Goal: Find specific page/section: Find specific page/section

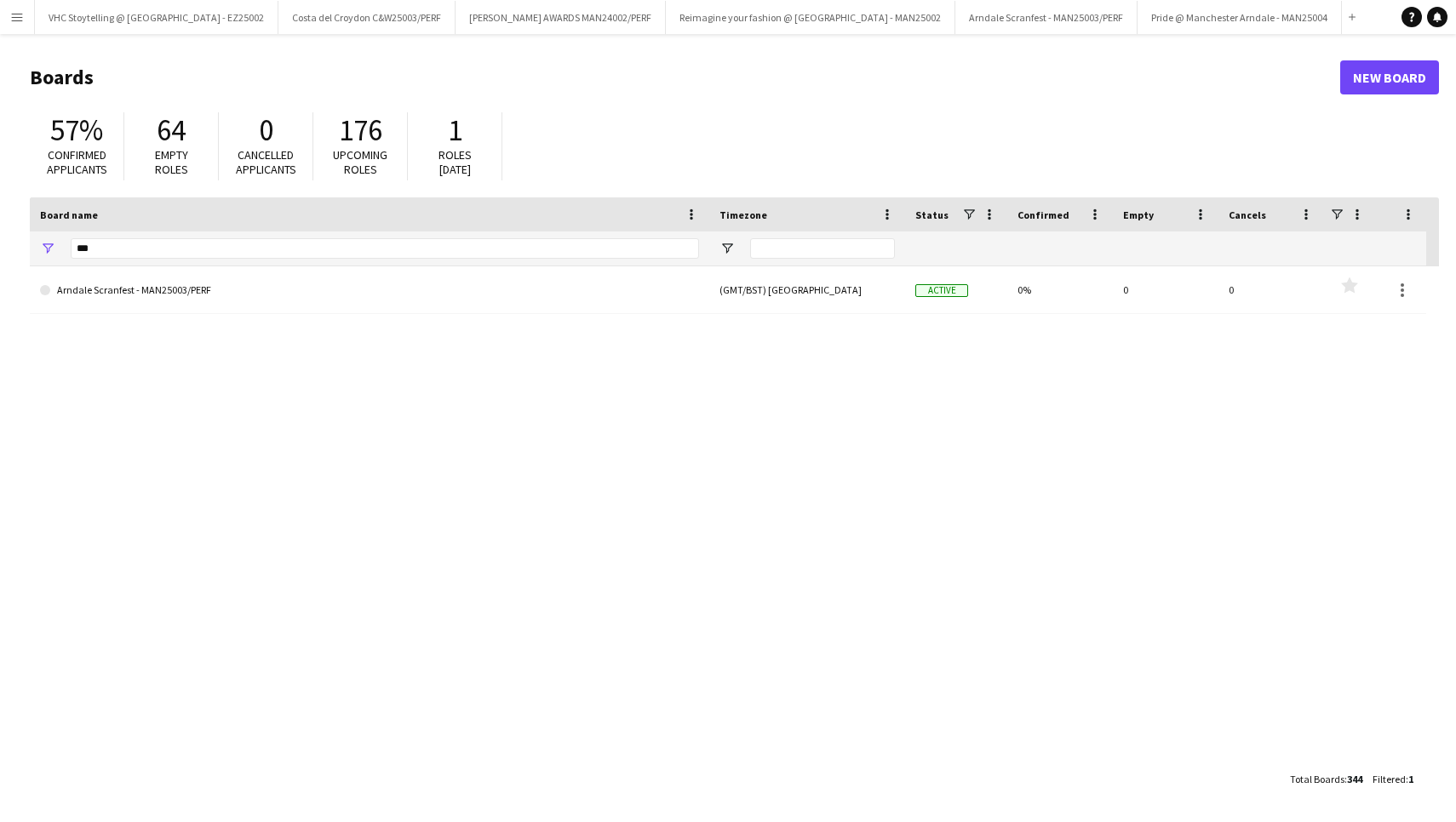
click at [20, 17] on app-icon "Menu" at bounding box center [16, 16] width 13 height 13
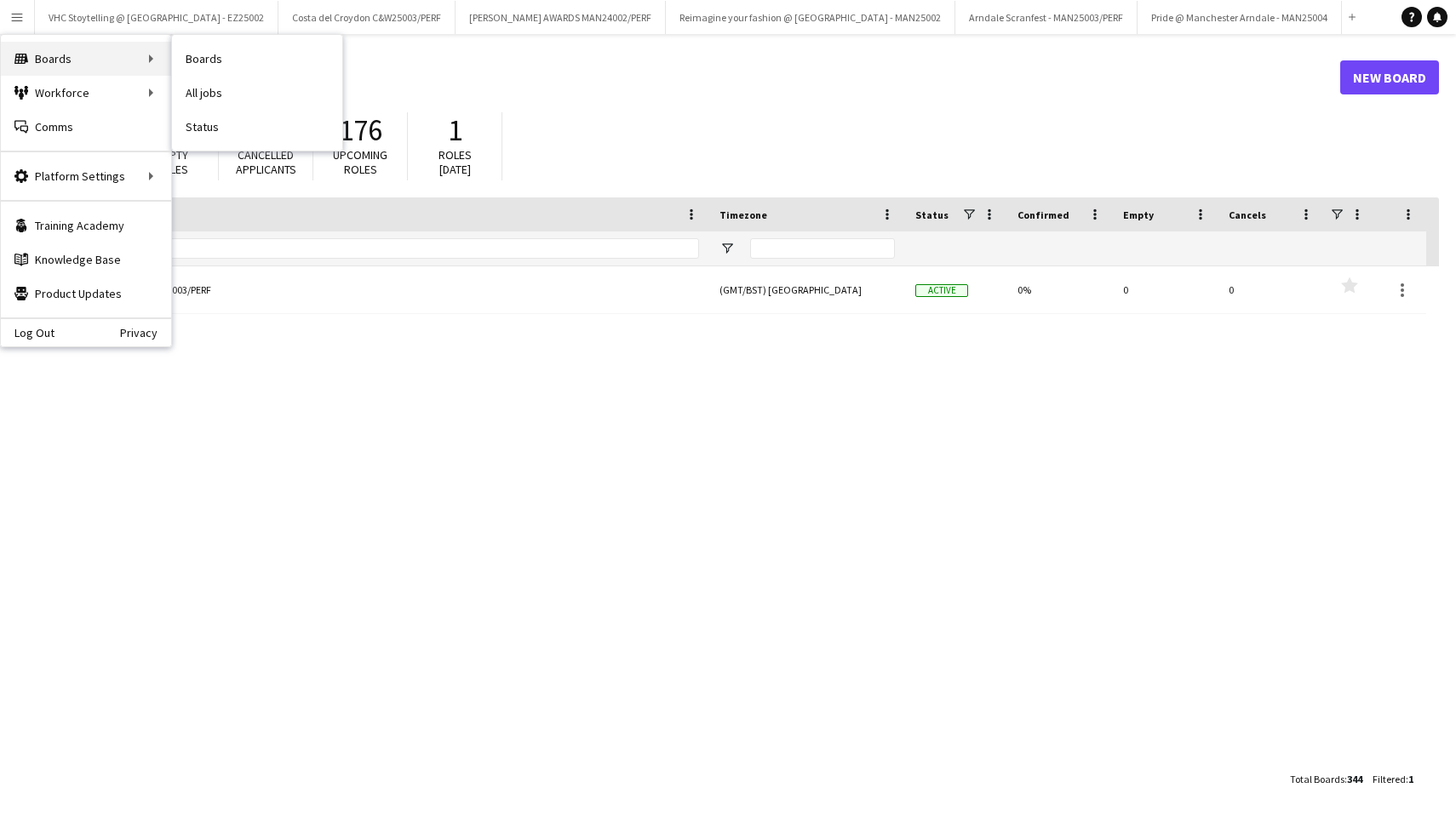
click at [52, 51] on div "Boards Boards" at bounding box center [86, 59] width 171 height 34
click at [156, 52] on div "Boards Boards" at bounding box center [86, 59] width 171 height 34
click at [151, 58] on div "Boards Boards" at bounding box center [86, 59] width 171 height 34
click at [194, 58] on link "Boards" at bounding box center [257, 59] width 171 height 34
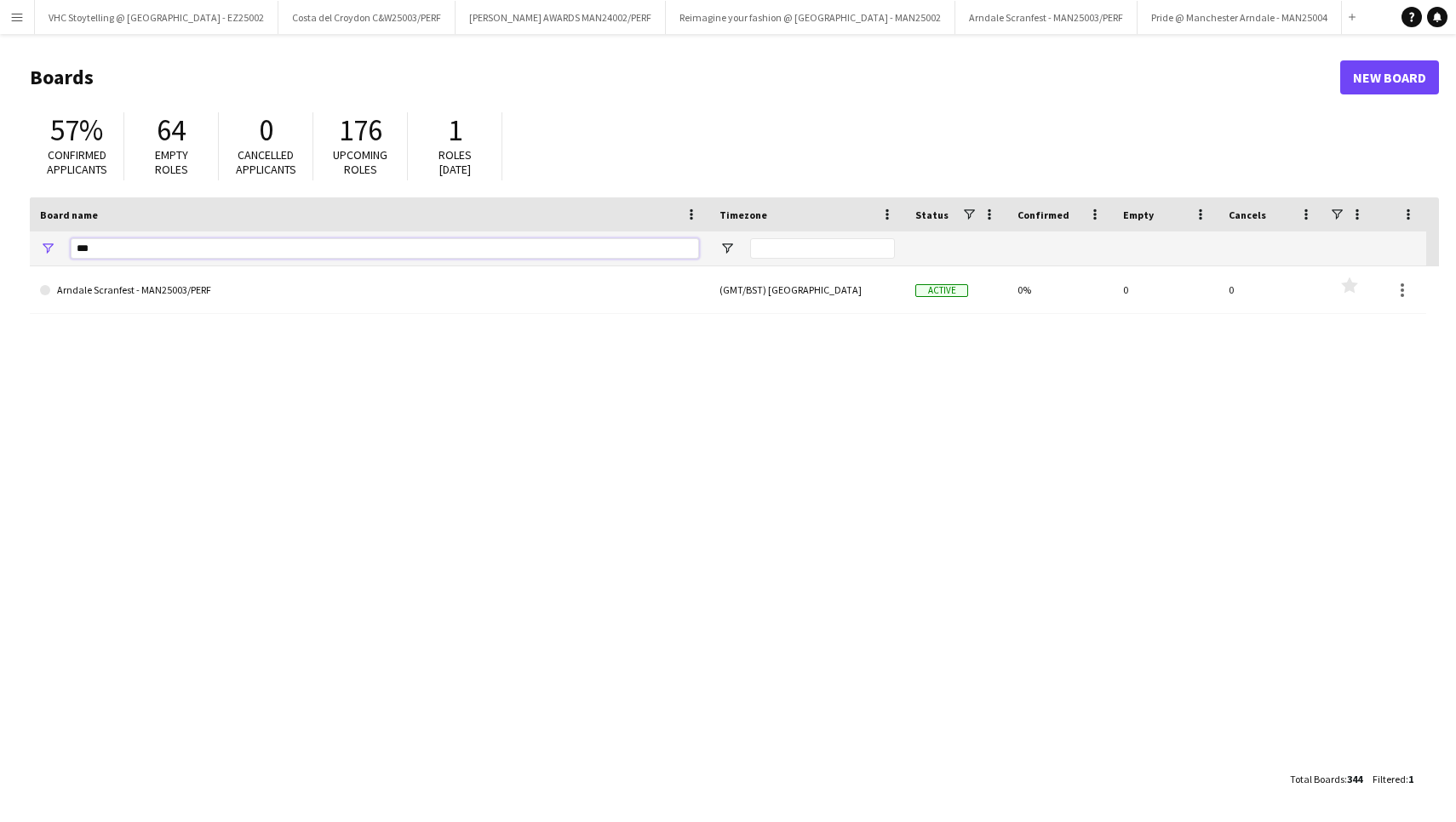
click at [123, 251] on input "***" at bounding box center [384, 248] width 628 height 20
type input "******"
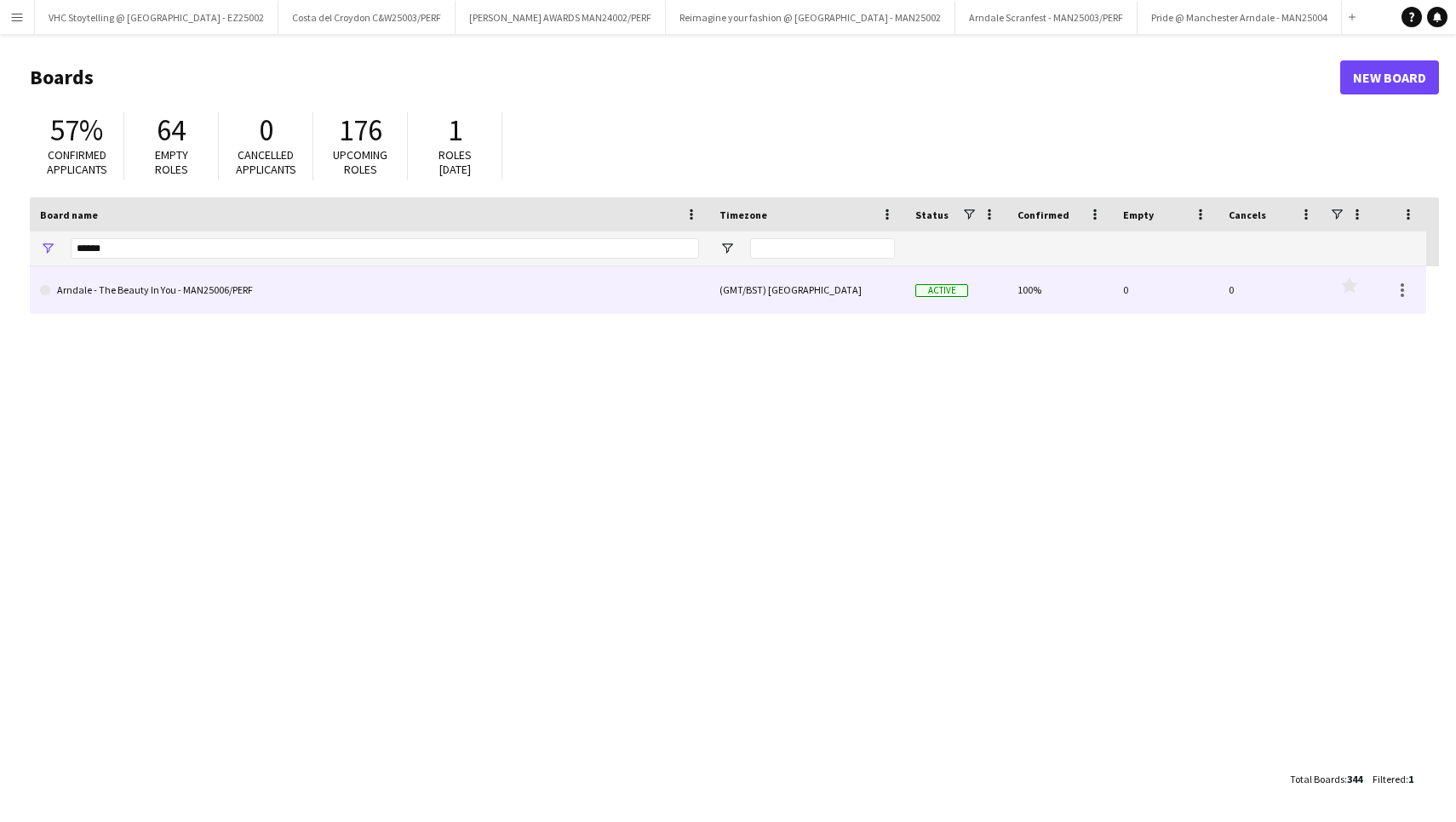
click at [166, 288] on link "Arndale - The Beauty In You - MAN25006/PERF" at bounding box center [369, 291] width 659 height 48
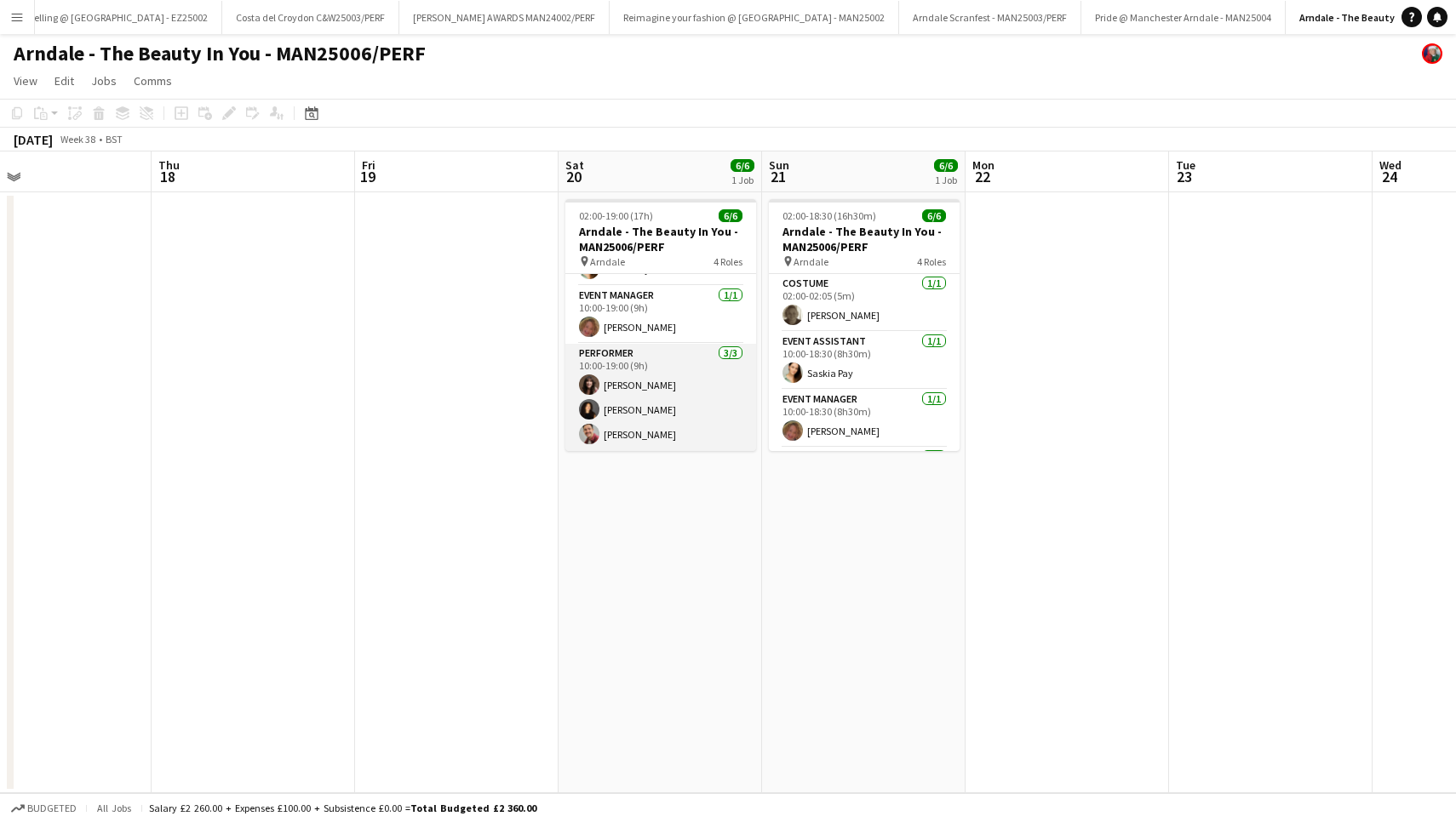
click at [635, 383] on app-card-role "Performer [DATE] 10:00-19:00 (9h) [PERSON_NAME] [PERSON_NAME] [PERSON_NAME]" at bounding box center [660, 397] width 191 height 108
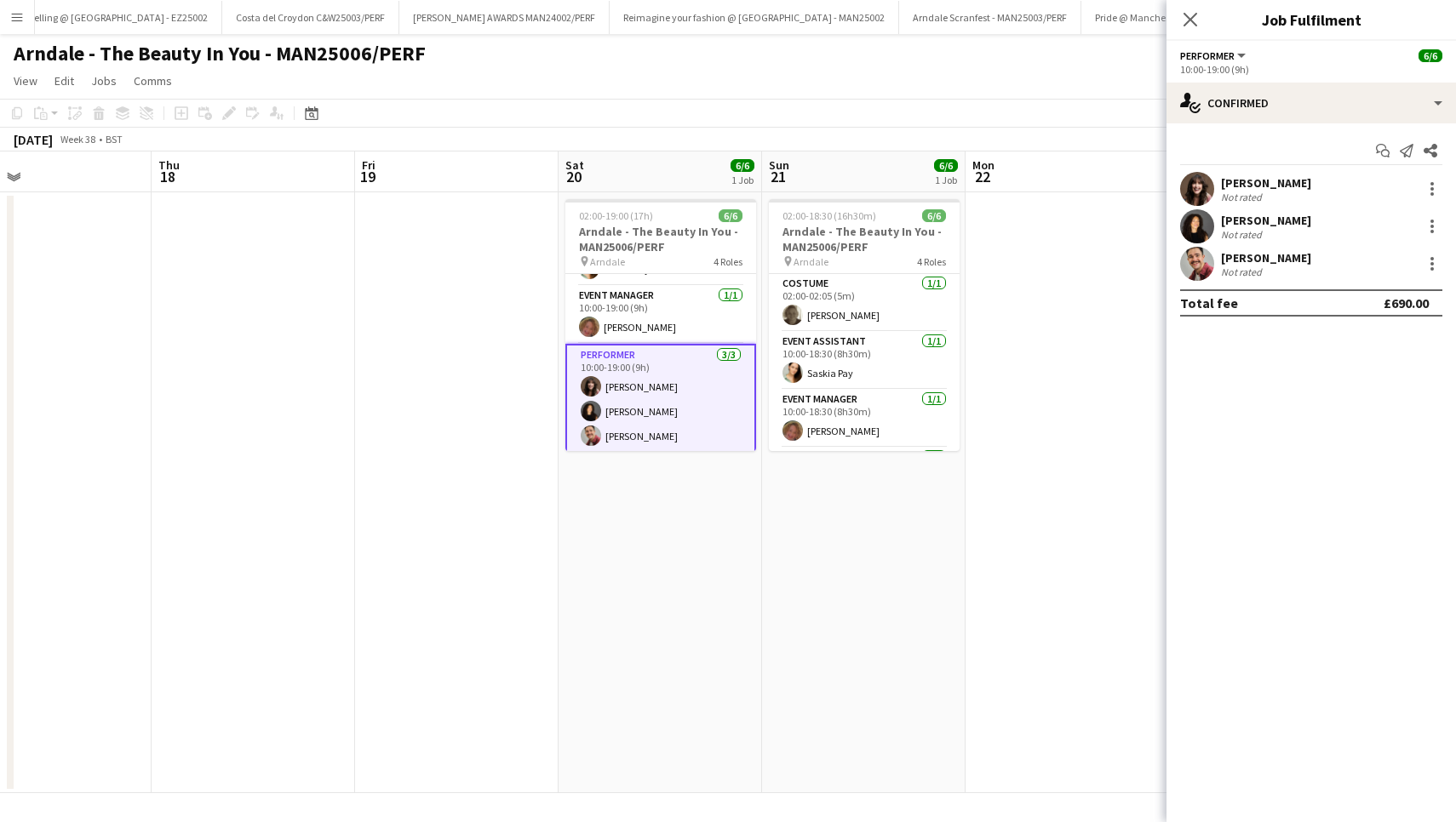
click at [1230, 185] on div "[PERSON_NAME]" at bounding box center [1266, 182] width 91 height 15
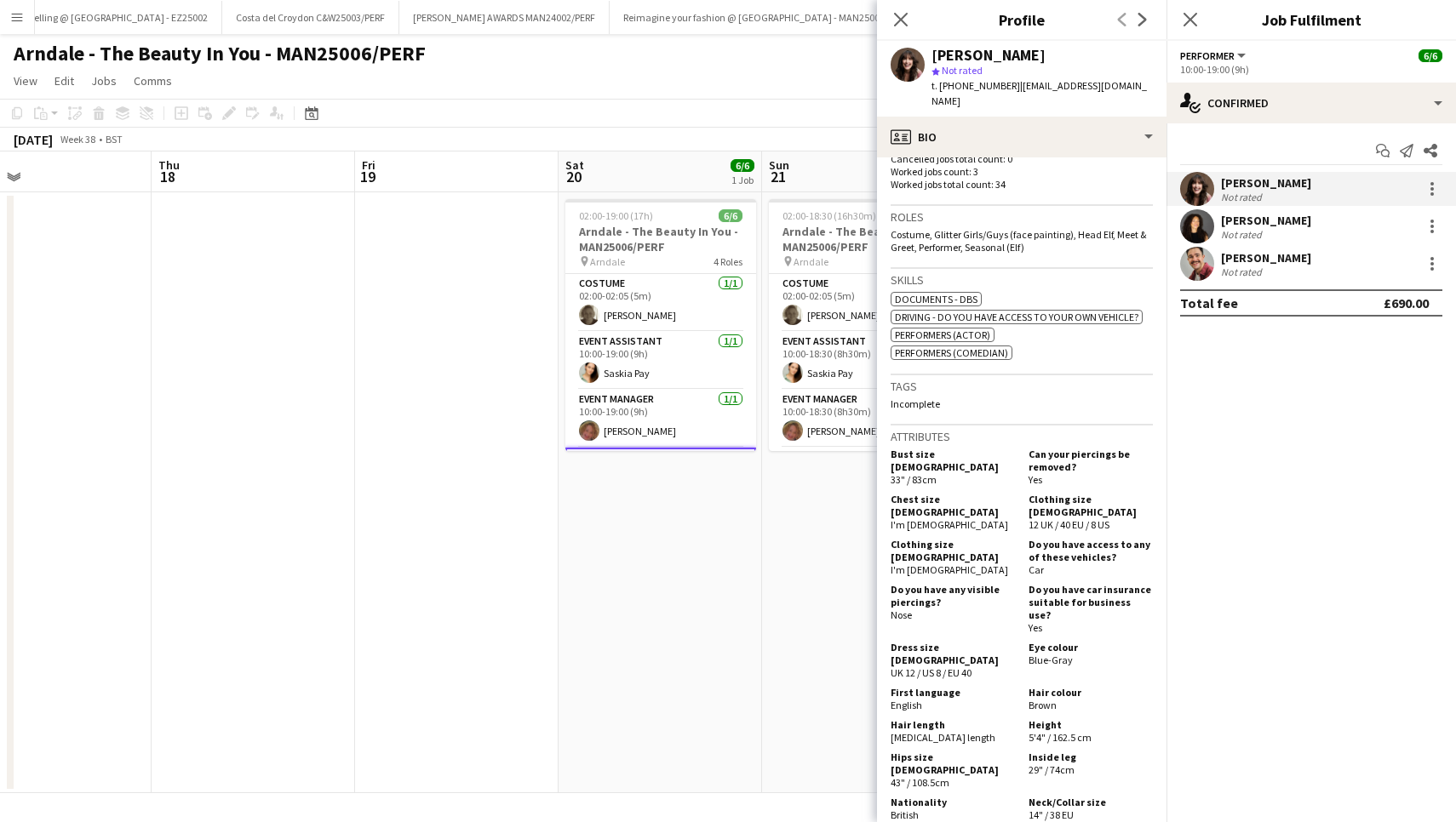
click at [674, 531] on app-date-cell "02:00-19:00 (17h) 6/6 Arndale - The Beauty In You - MAN25006/PERF pin Arndale 4…" at bounding box center [660, 492] width 204 height 601
